Goal: Task Accomplishment & Management: Use online tool/utility

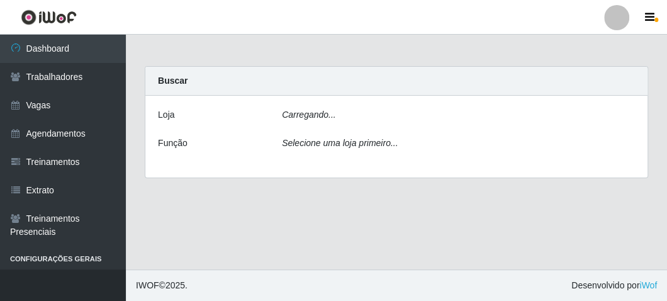
click at [325, 116] on icon "Carregando..." at bounding box center [309, 114] width 54 height 10
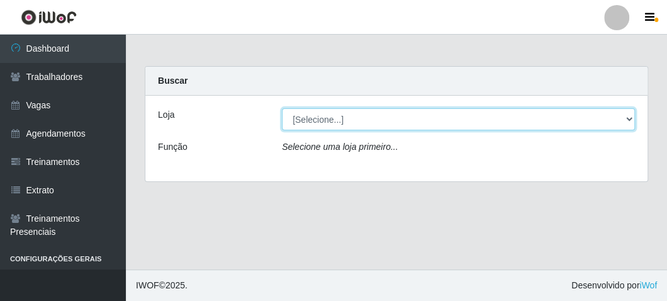
drag, startPoint x: 0, startPoint y: 0, endPoint x: 325, endPoint y: 116, distance: 345.5
click at [325, 116] on select "[Selecione...] FrigoMaster" at bounding box center [458, 119] width 353 height 22
select select "392"
click at [282, 108] on select "[Selecione...] FrigoMaster" at bounding box center [458, 119] width 353 height 22
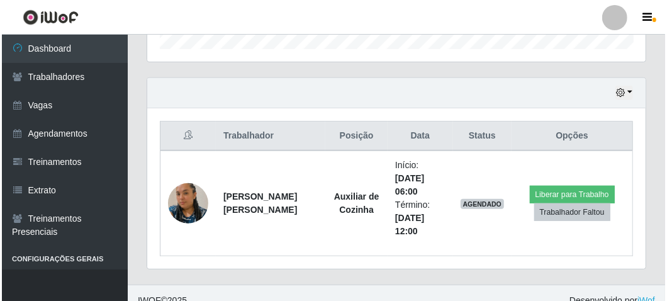
scroll to position [413, 0]
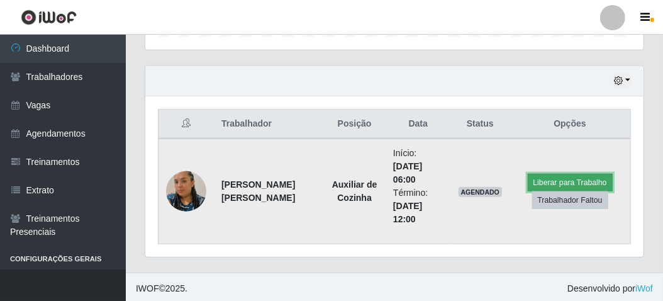
click at [532, 181] on button "Liberar para Trabalho" at bounding box center [570, 183] width 85 height 18
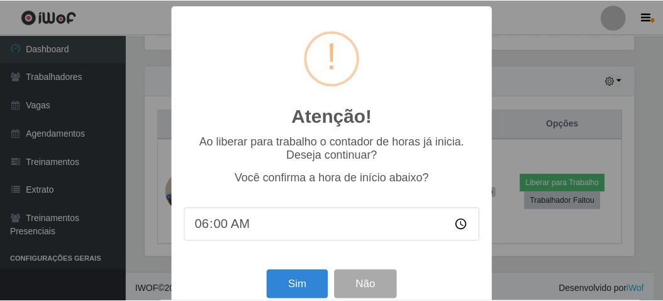
scroll to position [261, 493]
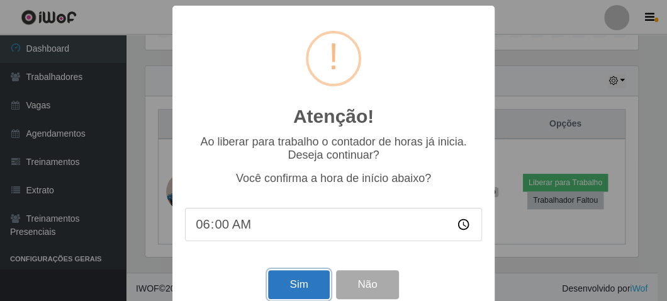
click at [287, 283] on button "Sim" at bounding box center [298, 285] width 61 height 30
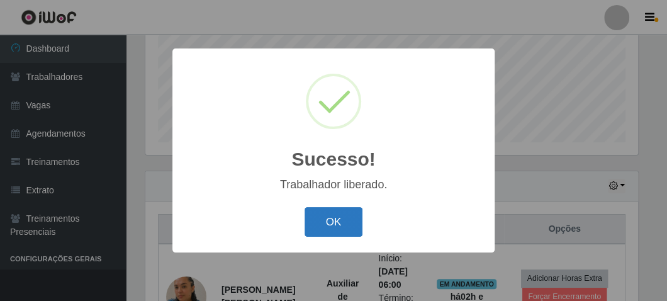
click at [322, 221] on button "OK" at bounding box center [334, 222] width 59 height 30
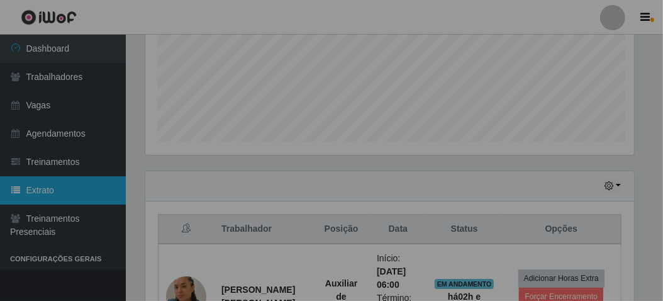
scroll to position [261, 498]
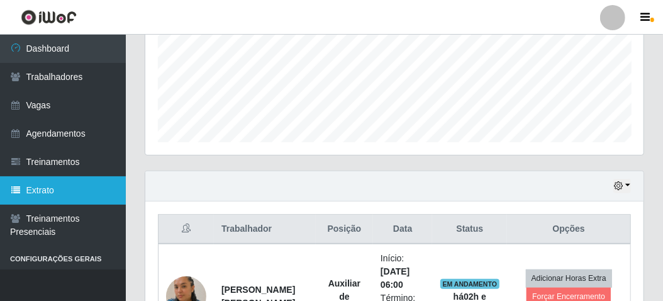
click at [53, 189] on link "Extrato" at bounding box center [63, 190] width 126 height 28
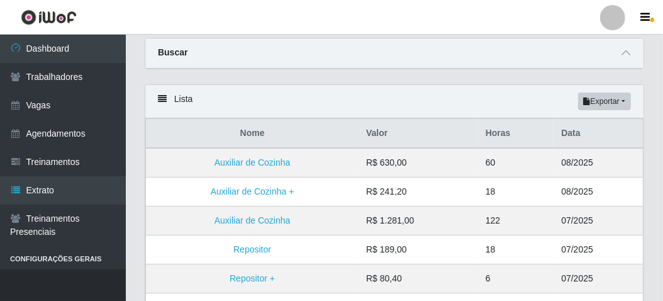
scroll to position [63, 0]
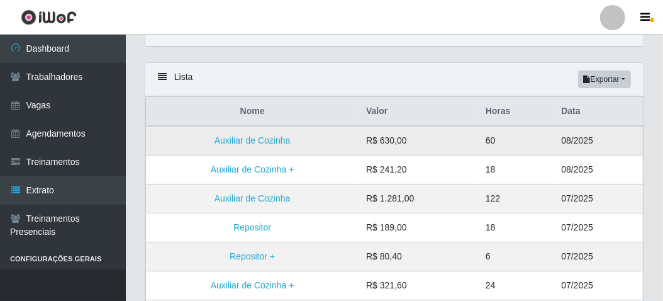
click at [364, 147] on td "R$ 630,00" at bounding box center [419, 141] width 120 height 30
click at [260, 142] on link "Auxiliar de Cozinha" at bounding box center [253, 140] width 76 height 10
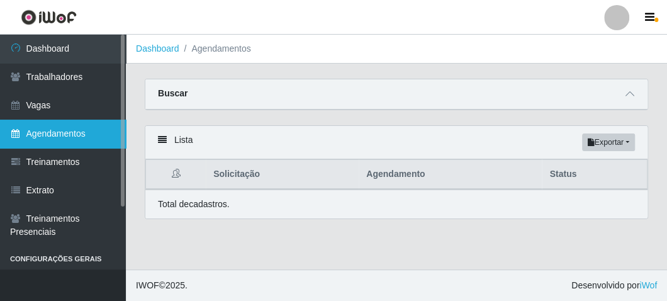
click at [84, 134] on link "Agendamentos" at bounding box center [63, 134] width 126 height 28
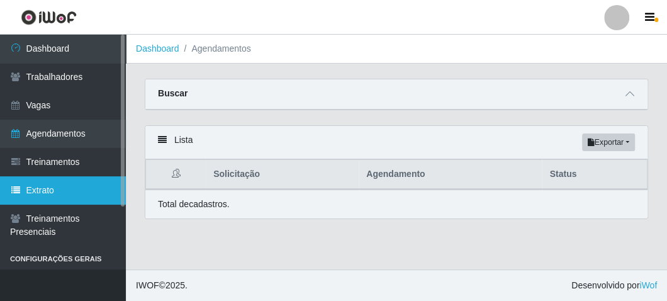
click at [49, 190] on link "Extrato" at bounding box center [63, 190] width 126 height 28
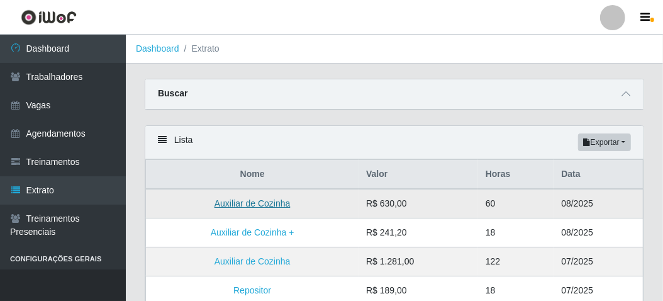
click at [280, 200] on link "Auxiliar de Cozinha" at bounding box center [253, 203] width 76 height 10
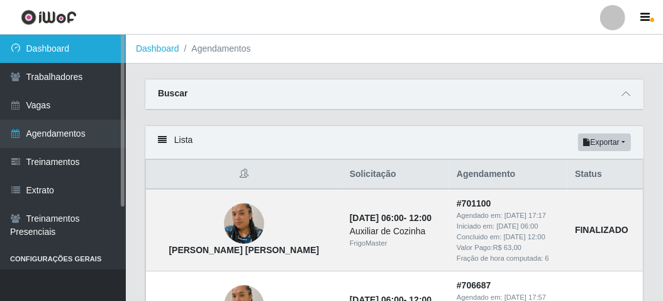
click at [59, 58] on link "Dashboard" at bounding box center [63, 49] width 126 height 28
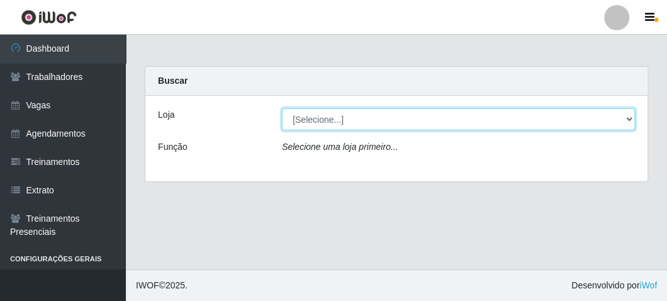
click at [303, 111] on select "[Selecione...] FrigoMaster" at bounding box center [458, 119] width 353 height 22
select select "392"
click at [282, 108] on select "[Selecione...] FrigoMaster" at bounding box center [458, 119] width 353 height 22
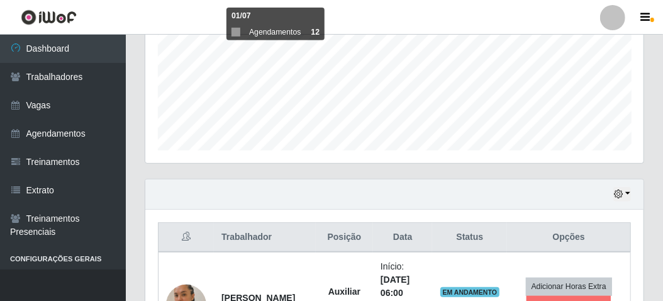
scroll to position [378, 0]
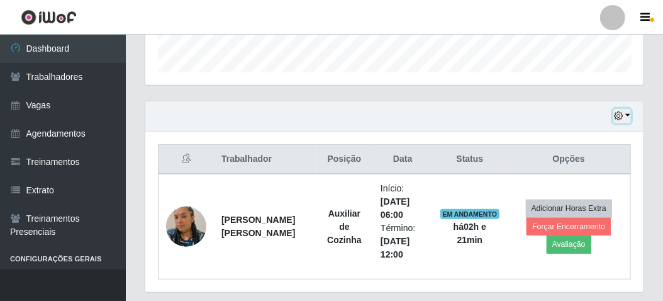
click at [625, 109] on button "button" at bounding box center [623, 116] width 18 height 14
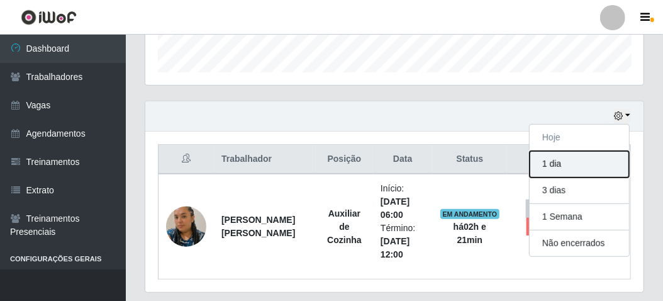
click at [558, 162] on button "1 dia" at bounding box center [579, 164] width 99 height 26
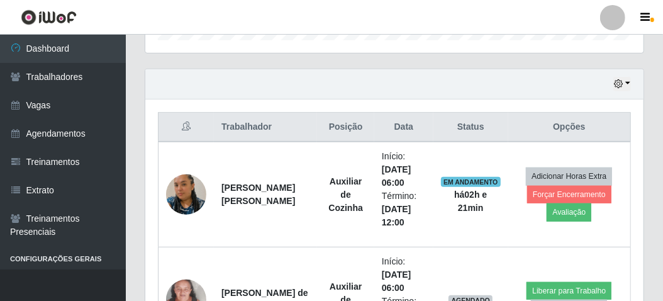
scroll to position [393, 0]
